Goal: Information Seeking & Learning: Learn about a topic

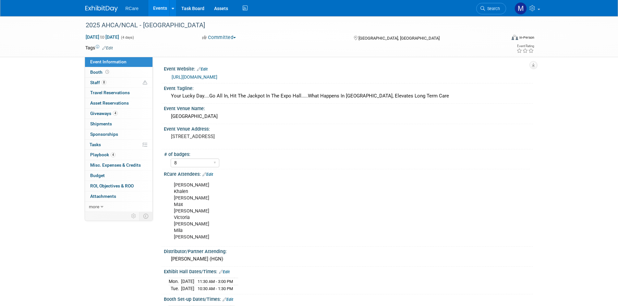
select select "8"
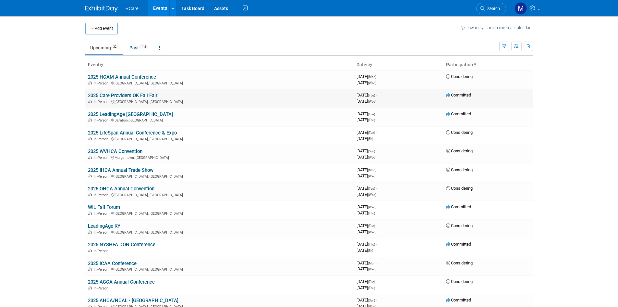
click at [140, 96] on link "2025 Care Providers OK Fall Fair" at bounding box center [122, 96] width 69 height 6
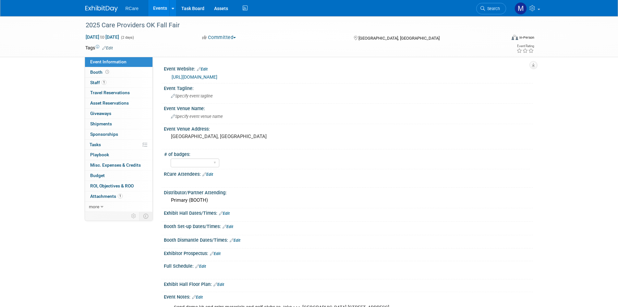
drag, startPoint x: 261, startPoint y: 75, endPoint x: 168, endPoint y: 77, distance: 92.2
click at [169, 77] on div "https://www.careoklahoma.com/fall-fair/" at bounding box center [349, 76] width 360 height 9
copy link "https://www.careoklahoma.com/fall-fair/"
click at [279, 27] on div "2025 Care Providers OK Fall Fair" at bounding box center [289, 25] width 413 height 12
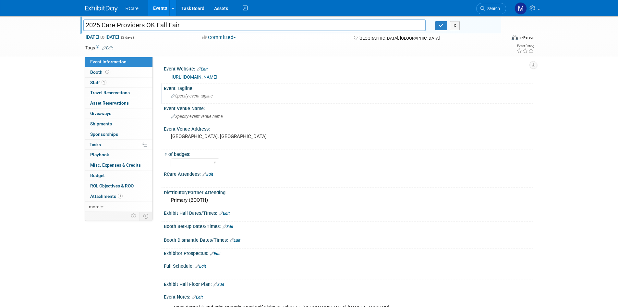
click at [312, 87] on div "Event Tagline:" at bounding box center [348, 87] width 369 height 8
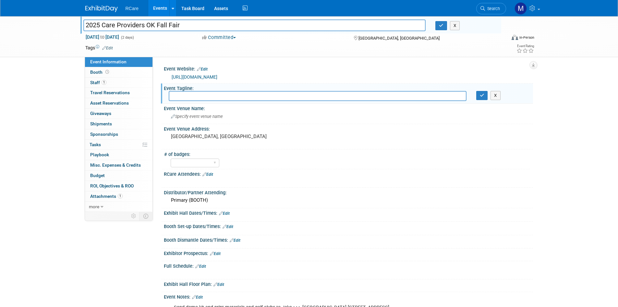
click at [60, 71] on div "2025 Care Providers OK Fall Fair 2025 Care Providers OK Fall Fair X Sep 9, 2025…" at bounding box center [309, 185] width 618 height 338
click at [217, 77] on link "https://www.careoklahoma.com/fall-fair/" at bounding box center [195, 76] width 46 height 5
click at [130, 73] on link "Booth" at bounding box center [119, 72] width 68 height 10
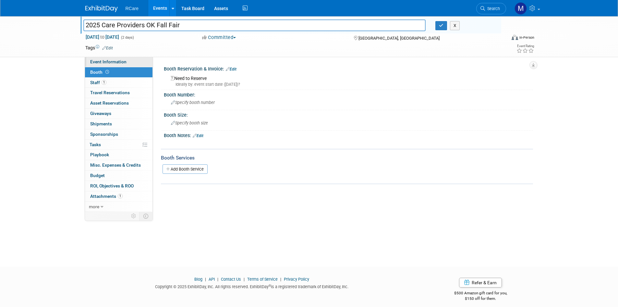
click at [108, 62] on span "Event Information" at bounding box center [108, 61] width 36 height 5
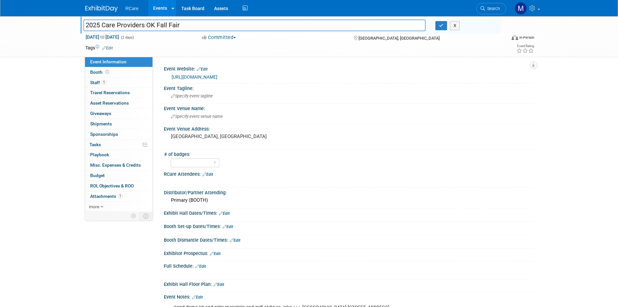
click at [59, 78] on div "2025 Care Providers OK Fall Fair 2025 Care Providers OK Fall Fair X Sep 9, 2025…" at bounding box center [309, 185] width 618 height 338
click at [124, 70] on link "Booth" at bounding box center [119, 72] width 68 height 10
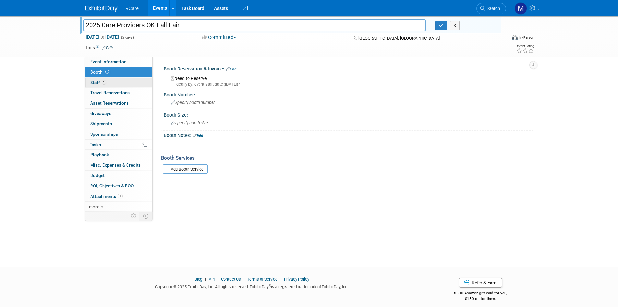
click at [121, 79] on link "1 Staff 1" at bounding box center [119, 83] width 68 height 10
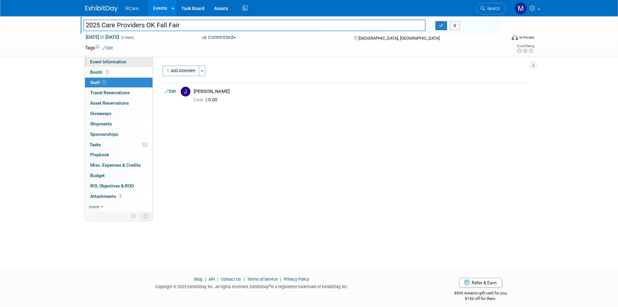
click at [126, 60] on link "Event Information" at bounding box center [119, 62] width 68 height 10
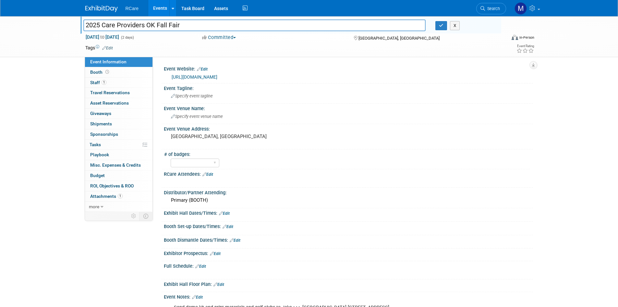
click at [30, 51] on div "2025 Care Providers OK Fall Fair 2025 Care Providers OK Fall Fair X Sep 9, 2025…" at bounding box center [309, 36] width 618 height 41
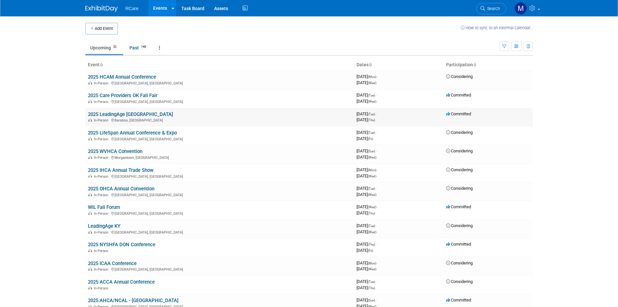
click at [128, 115] on link "2025 LeadingAge [GEOGRAPHIC_DATA]" at bounding box center [130, 114] width 85 height 6
